Goal: Information Seeking & Learning: Learn about a topic

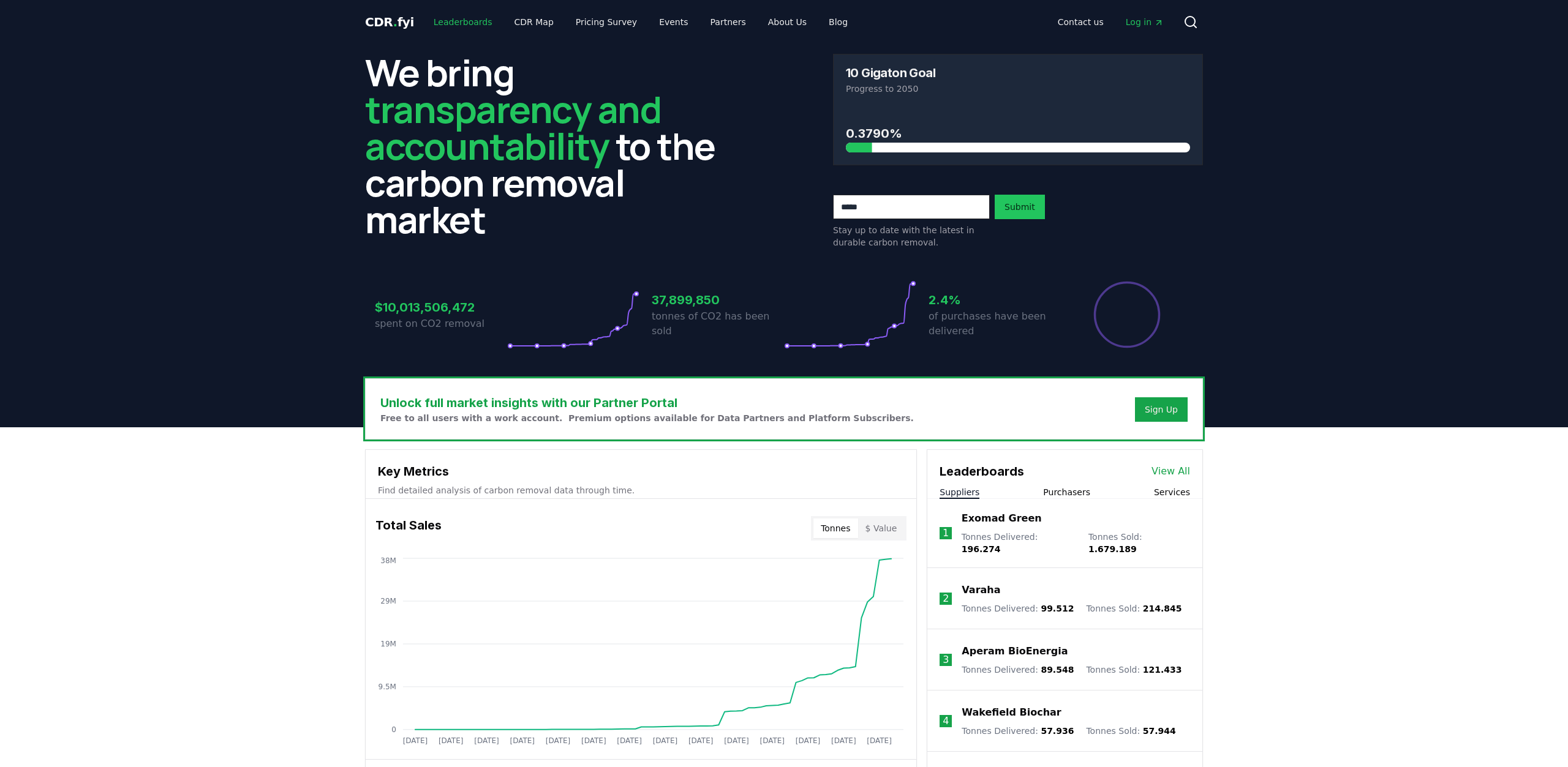
click at [455, 24] on link "Leaderboards" at bounding box center [463, 22] width 78 height 22
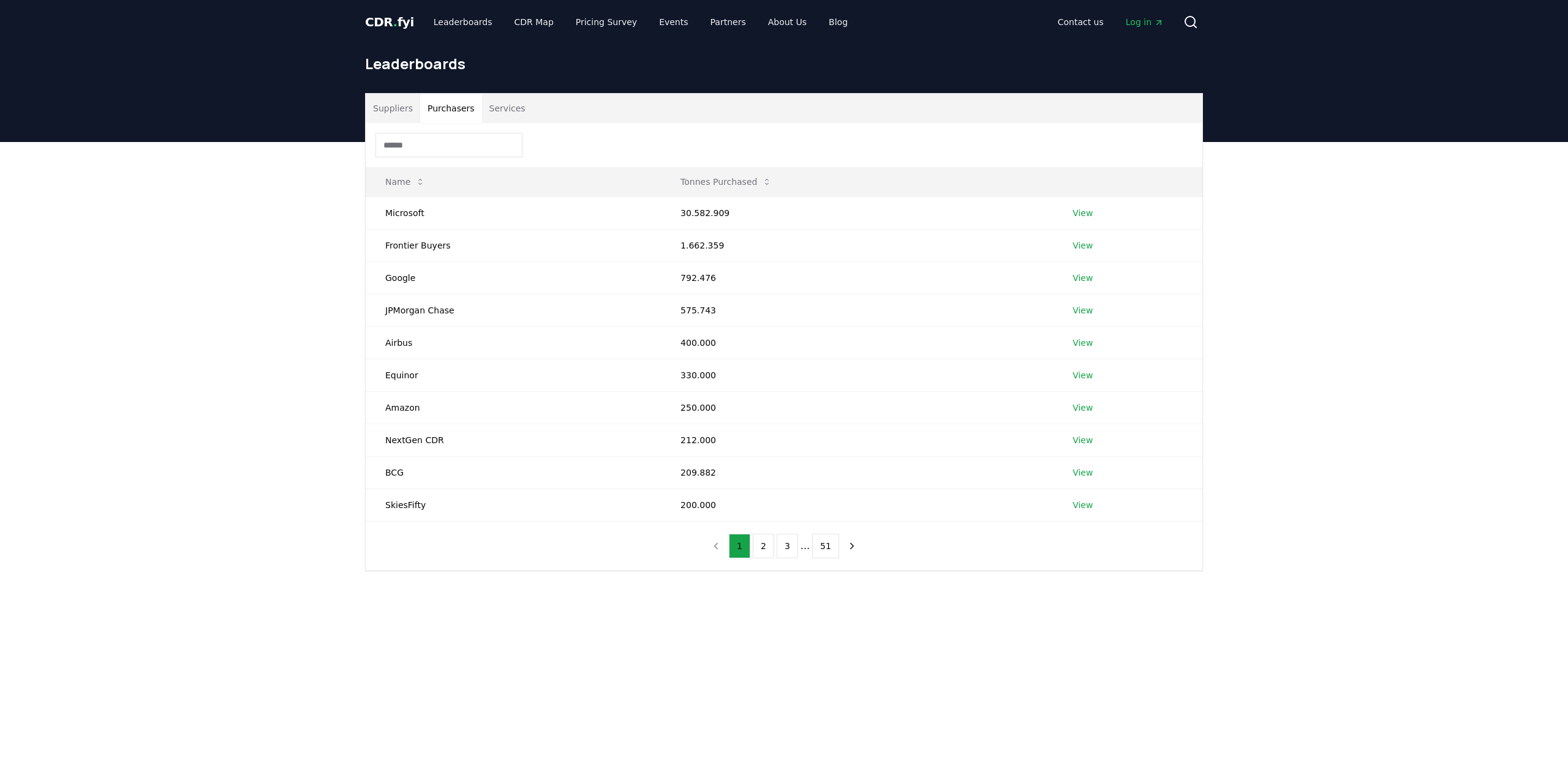
click at [458, 104] on button "Purchasers" at bounding box center [451, 108] width 62 height 29
click at [511, 105] on button "Services" at bounding box center [507, 108] width 51 height 29
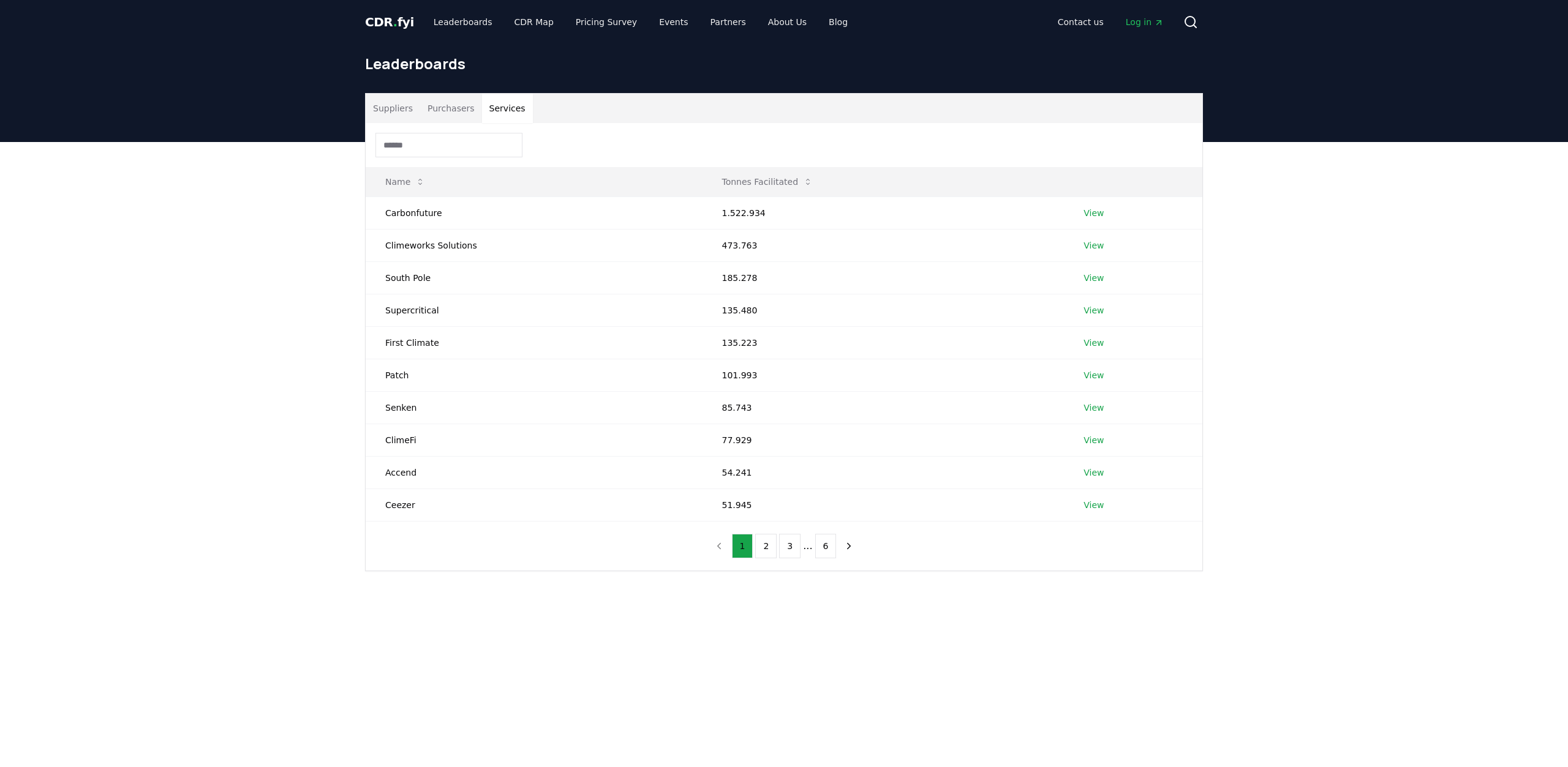
click at [652, 666] on main "Suppliers Purchasers Services Name Tonnes Facilitated Carbonfuture 1.522.934 Vi…" at bounding box center [784, 525] width 1568 height 767
click at [772, 541] on button "2" at bounding box center [765, 546] width 22 height 24
click at [787, 544] on button "3" at bounding box center [790, 546] width 22 height 24
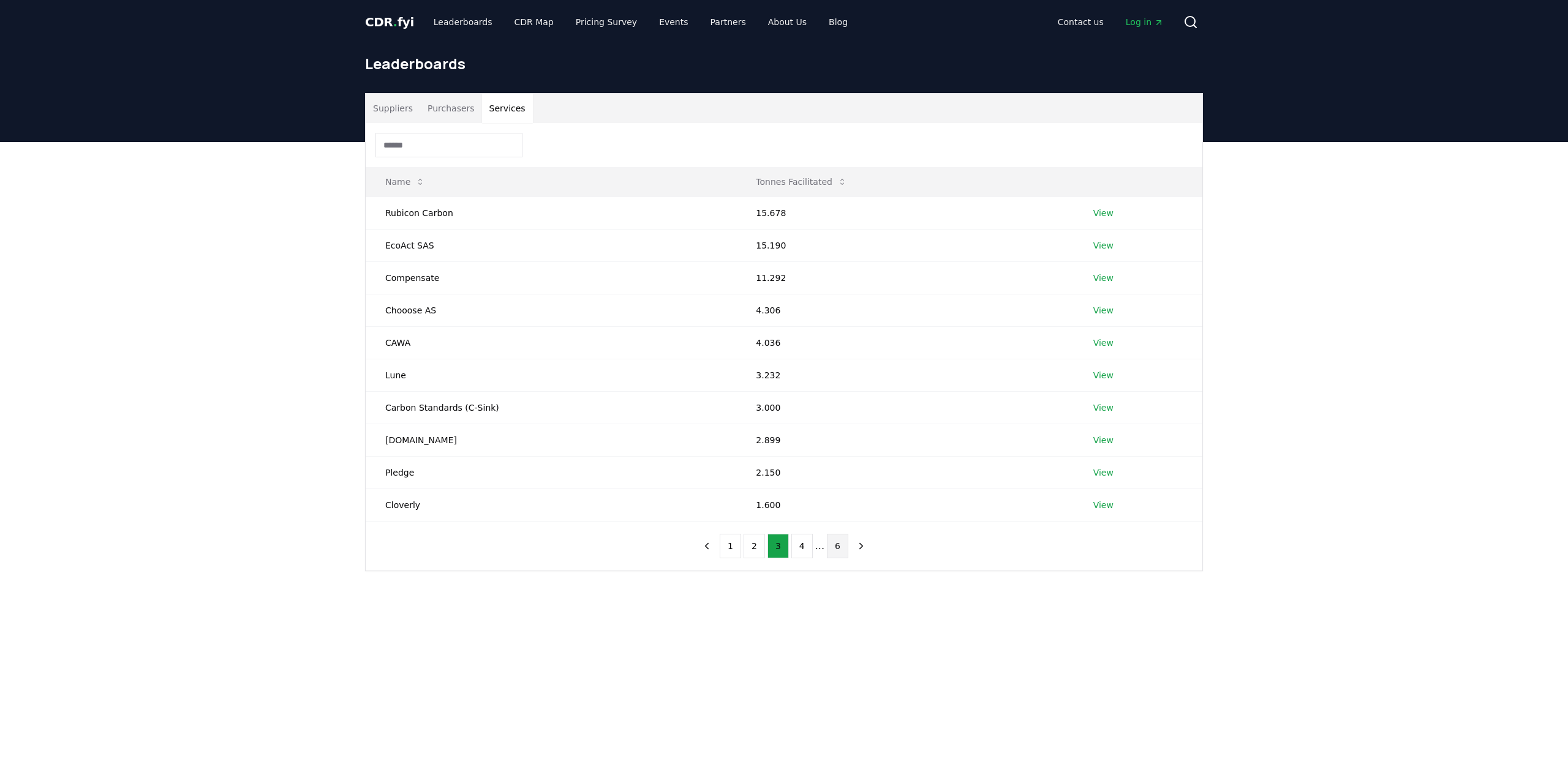
click at [832, 543] on button "6" at bounding box center [837, 546] width 22 height 24
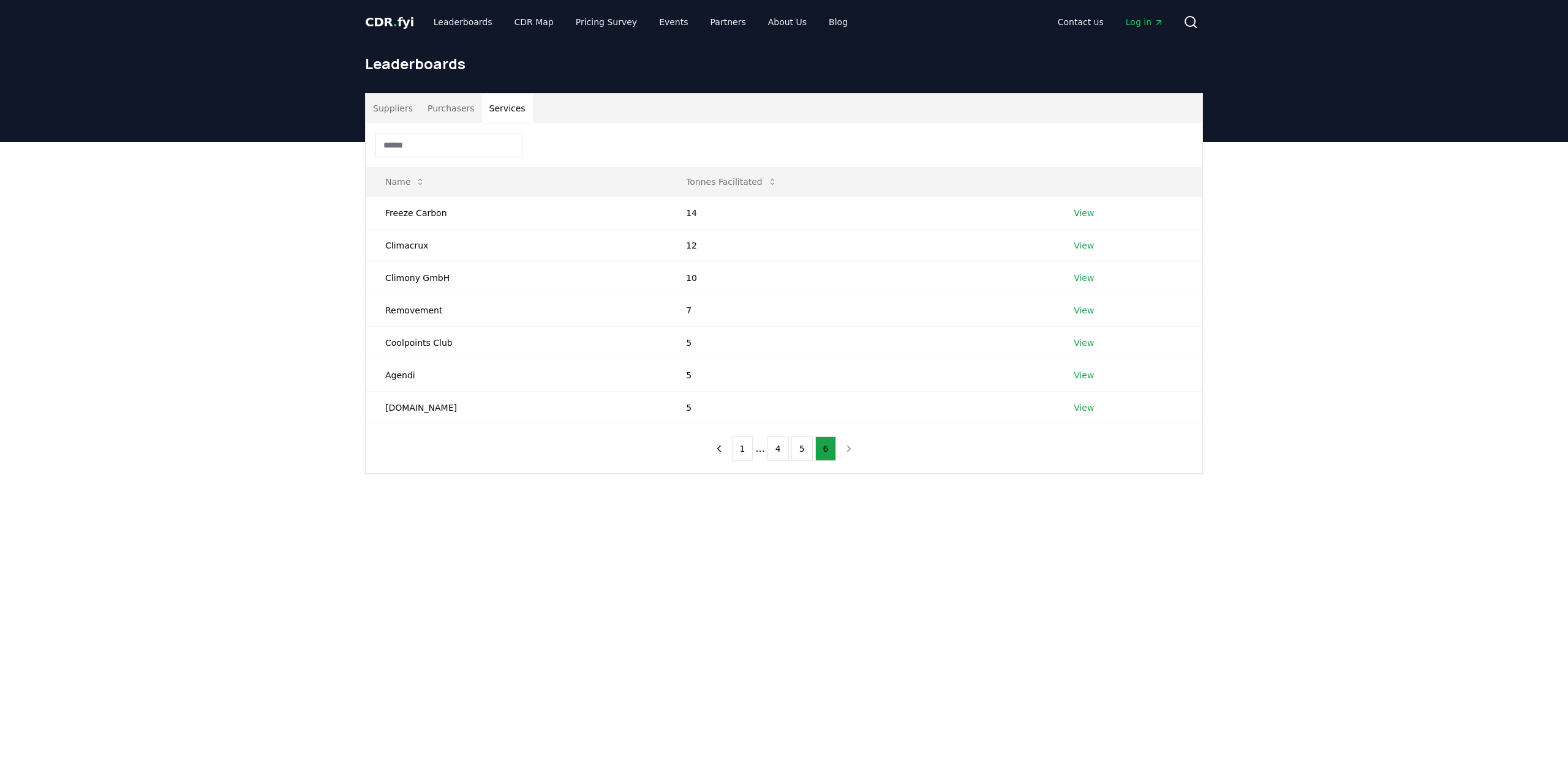
click at [615, 565] on main "Suppliers Purchasers Services Name Tonnes Facilitated Freeze Carbon 14 View Cli…" at bounding box center [784, 525] width 1568 height 767
click at [747, 448] on button "1" at bounding box center [742, 449] width 22 height 24
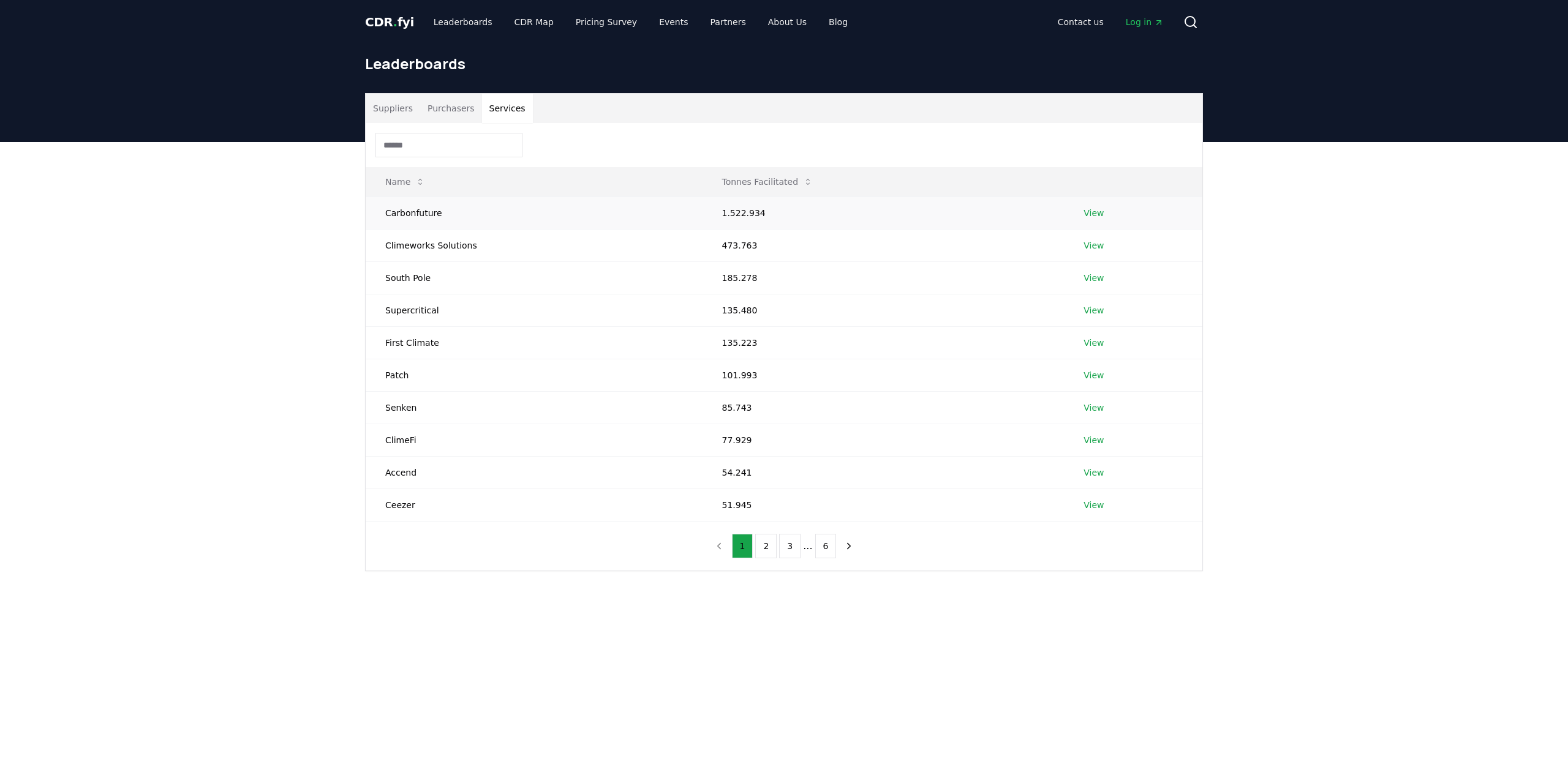
click at [401, 214] on td "Carbonfuture" at bounding box center [534, 212] width 336 height 32
